Goal: Information Seeking & Learning: Check status

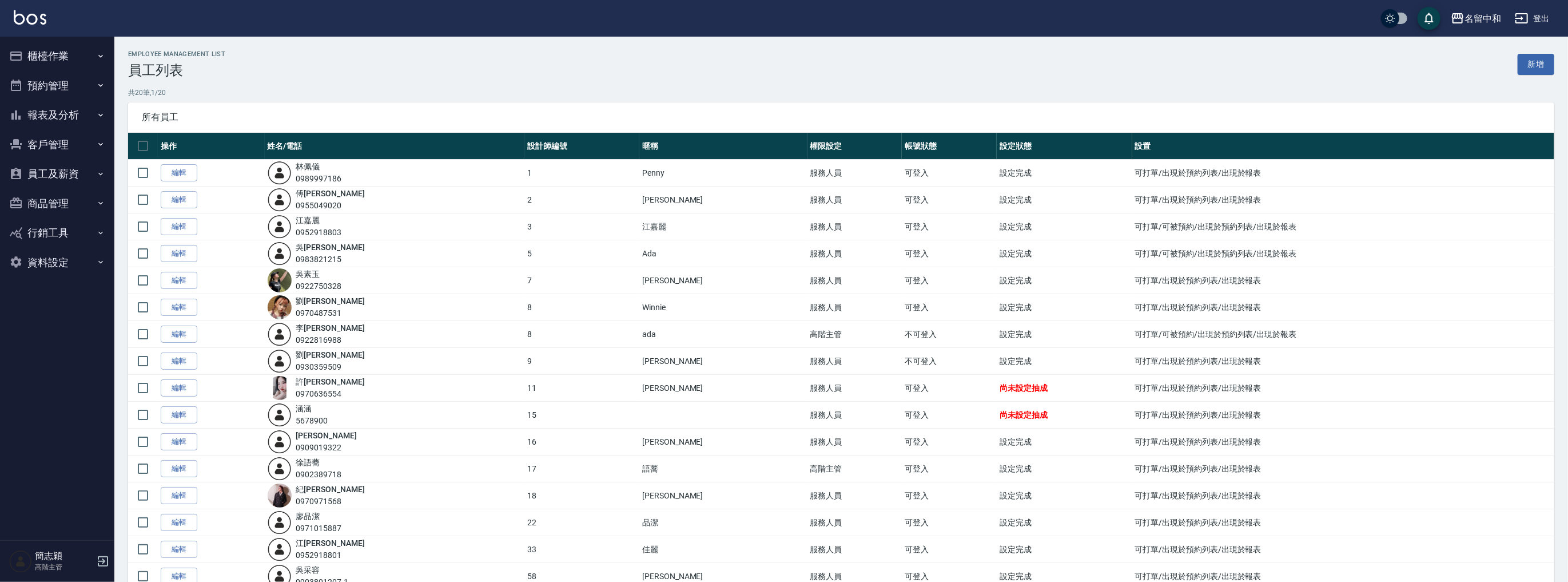
click at [46, 115] on button "報表及分析" at bounding box center [57, 115] width 105 height 30
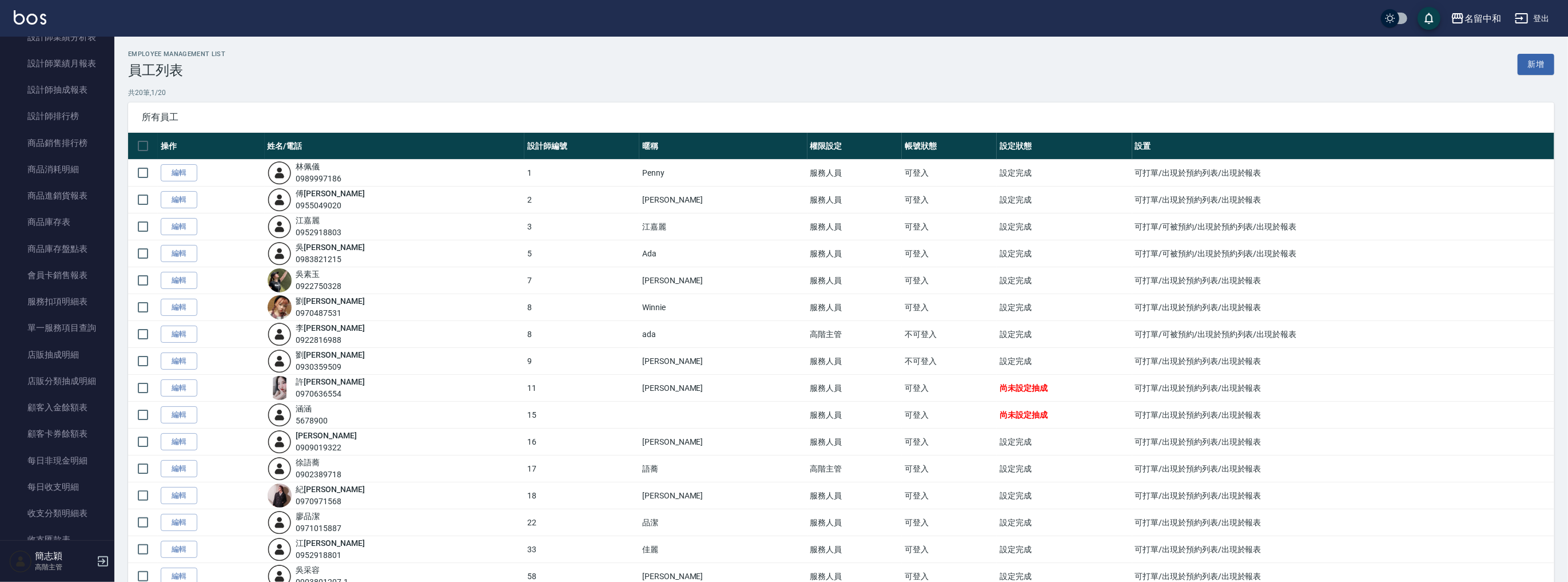
scroll to position [106, 0]
click at [62, 127] on link "店家日報表" at bounding box center [57, 120] width 105 height 26
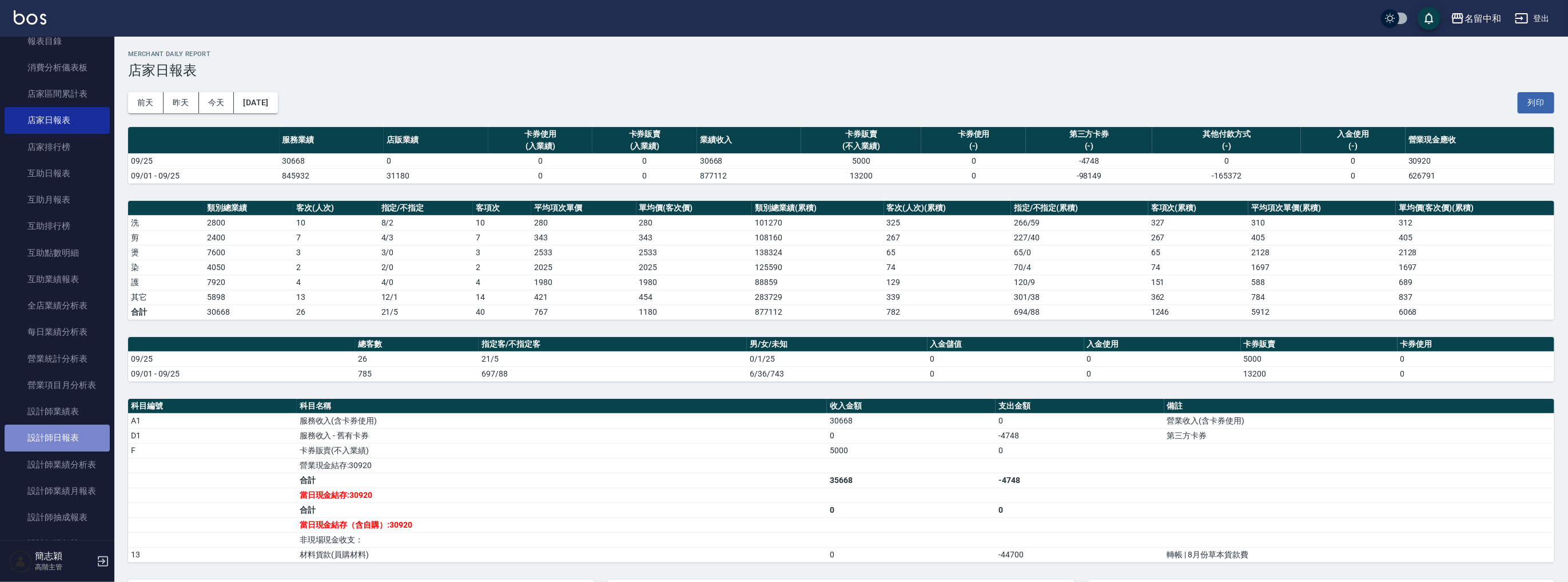
click at [59, 430] on link "設計師日報表" at bounding box center [57, 438] width 105 height 26
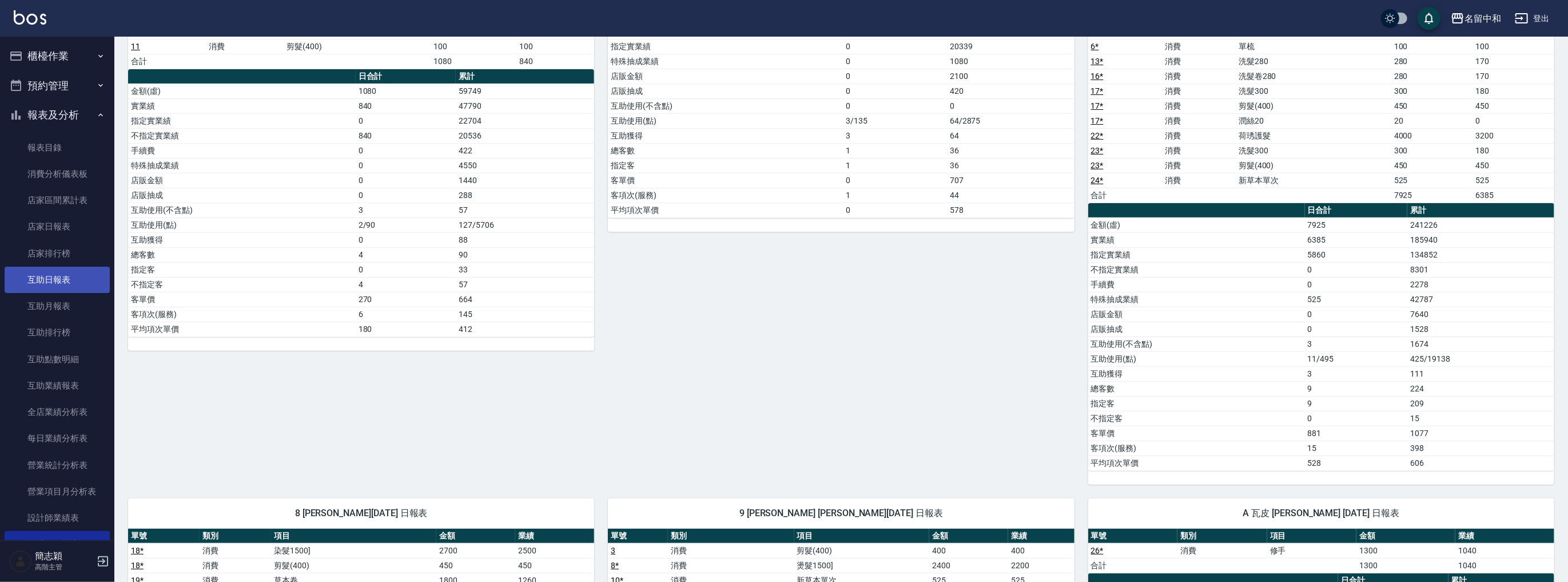
click at [69, 283] on link "互助日報表" at bounding box center [57, 279] width 105 height 26
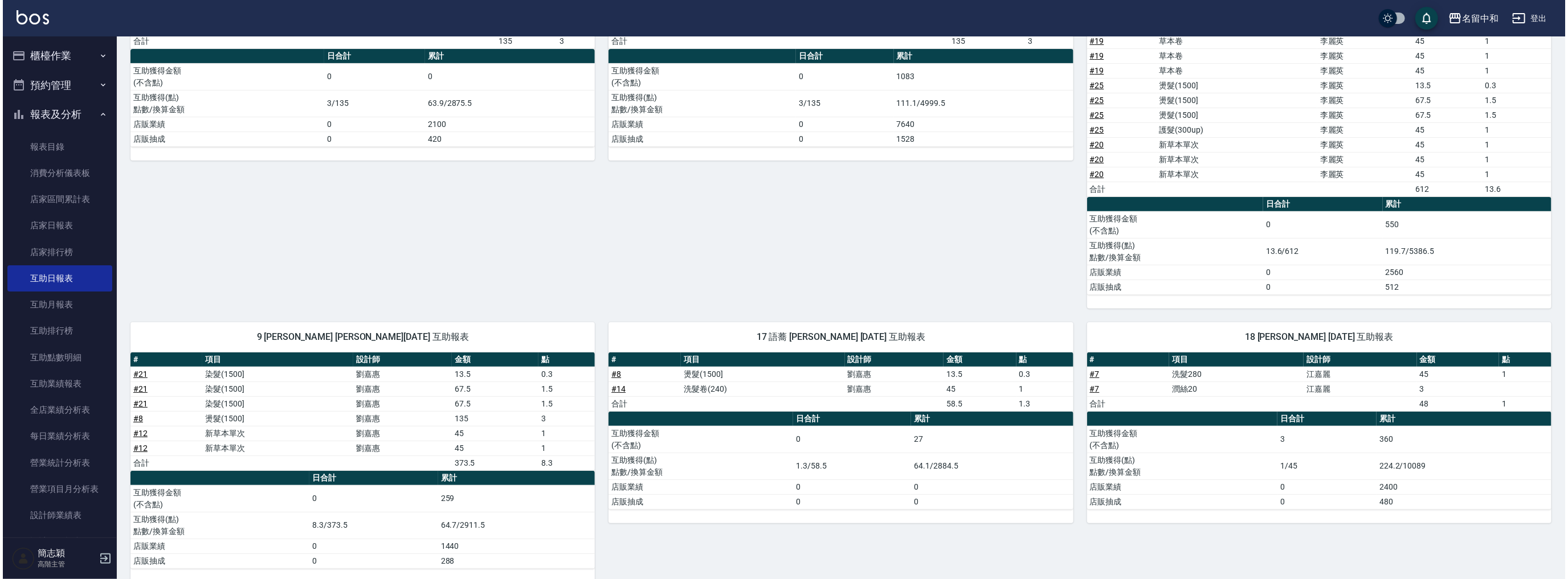
scroll to position [35, 0]
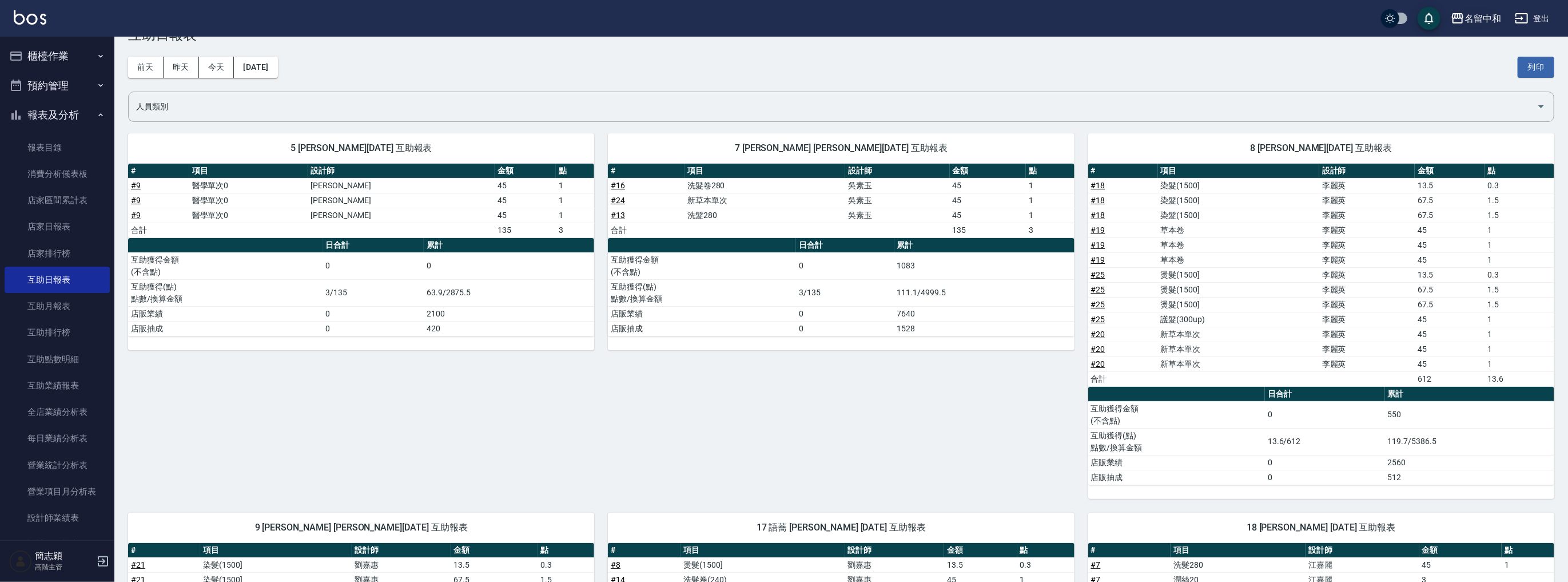
click at [1479, 22] on div "名留中和" at bounding box center [1482, 18] width 37 height 14
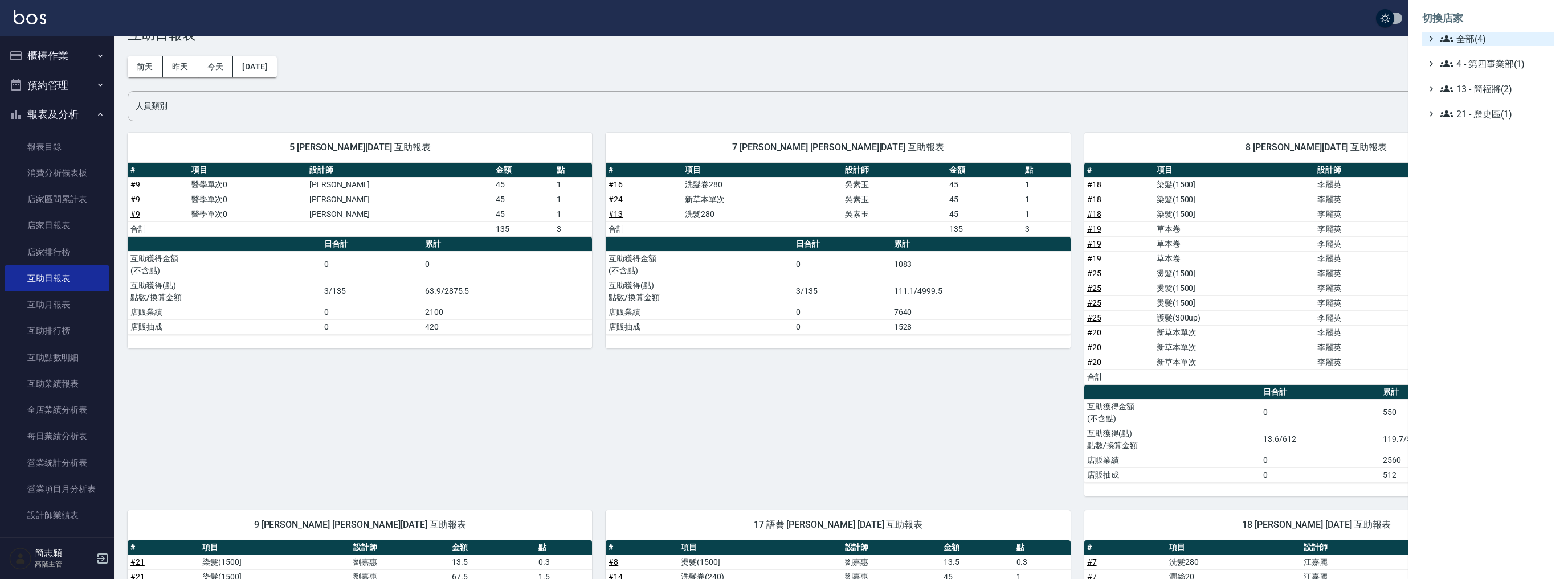
click at [1465, 39] on span "全部(4)" at bounding box center [1494, 38] width 110 height 13
click at [1469, 111] on span "名[PERSON_NAME]" at bounding box center [1494, 110] width 111 height 13
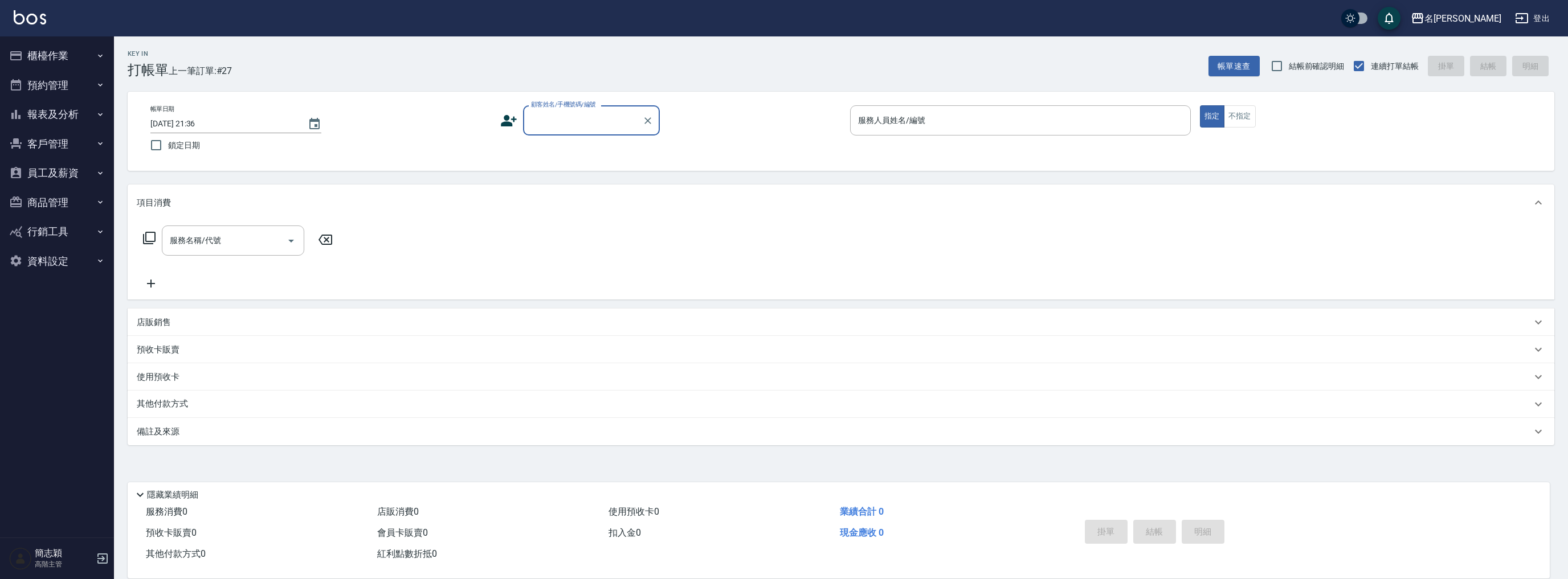
click at [60, 113] on button "報表及分析" at bounding box center [57, 114] width 105 height 30
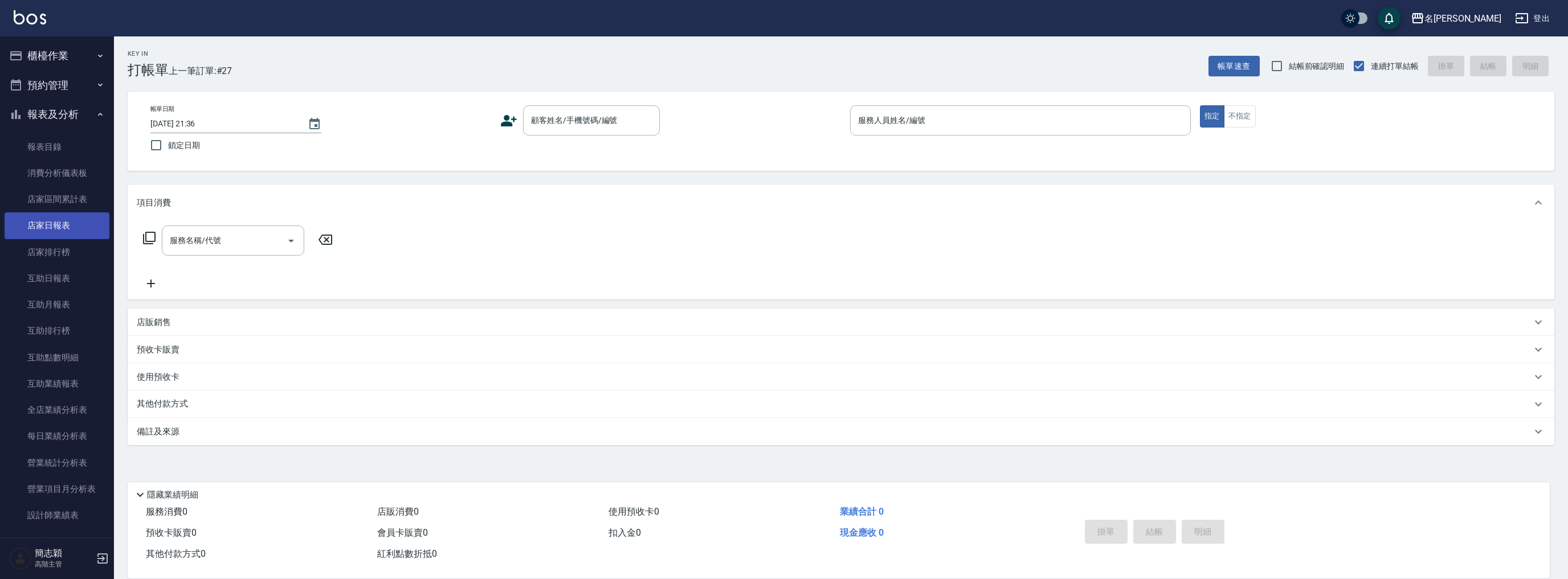
click at [58, 223] on link "店家日報表" at bounding box center [57, 225] width 105 height 26
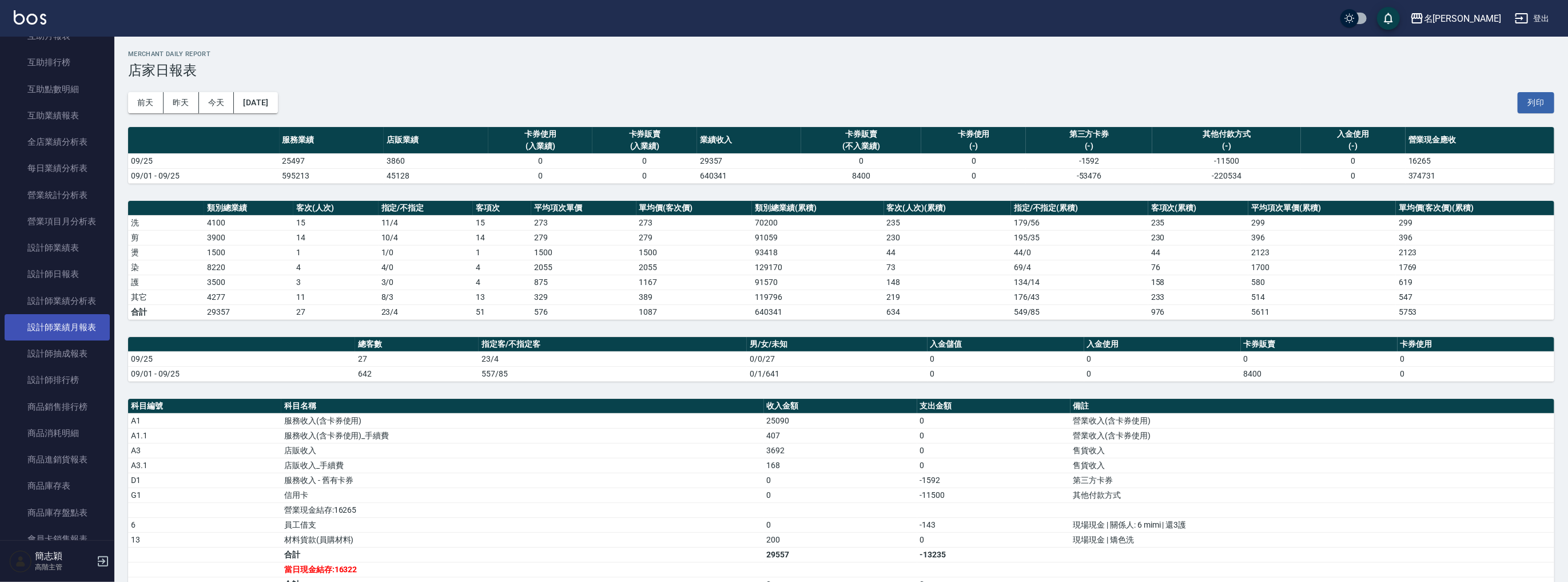
scroll to position [320, 0]
click at [67, 227] on link "設計師日報表" at bounding box center [57, 223] width 105 height 26
